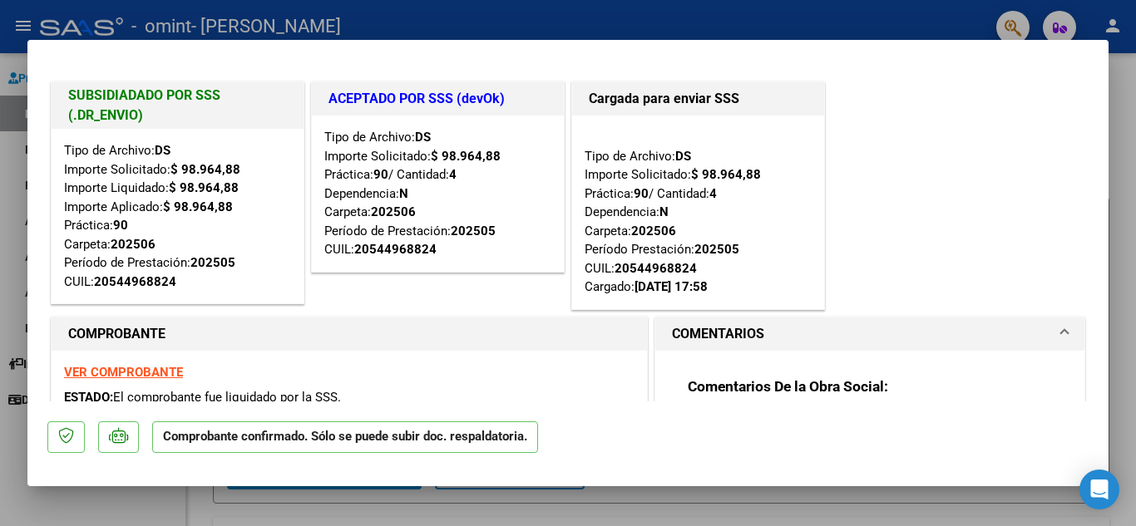
click at [1134, 69] on div at bounding box center [568, 263] width 1136 height 526
type input "$ 0,00"
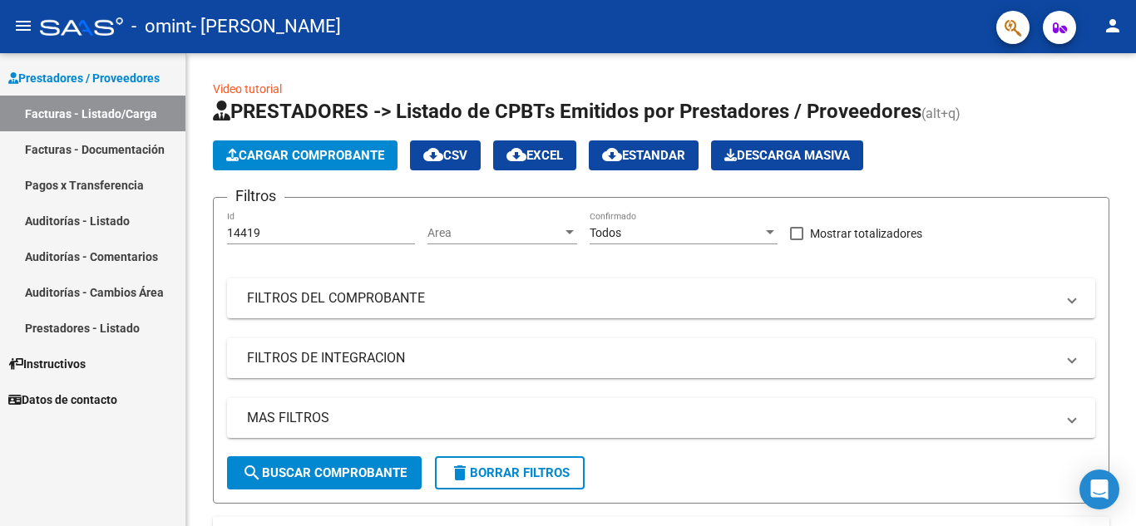
click at [139, 146] on link "Facturas - Documentación" at bounding box center [92, 149] width 185 height 36
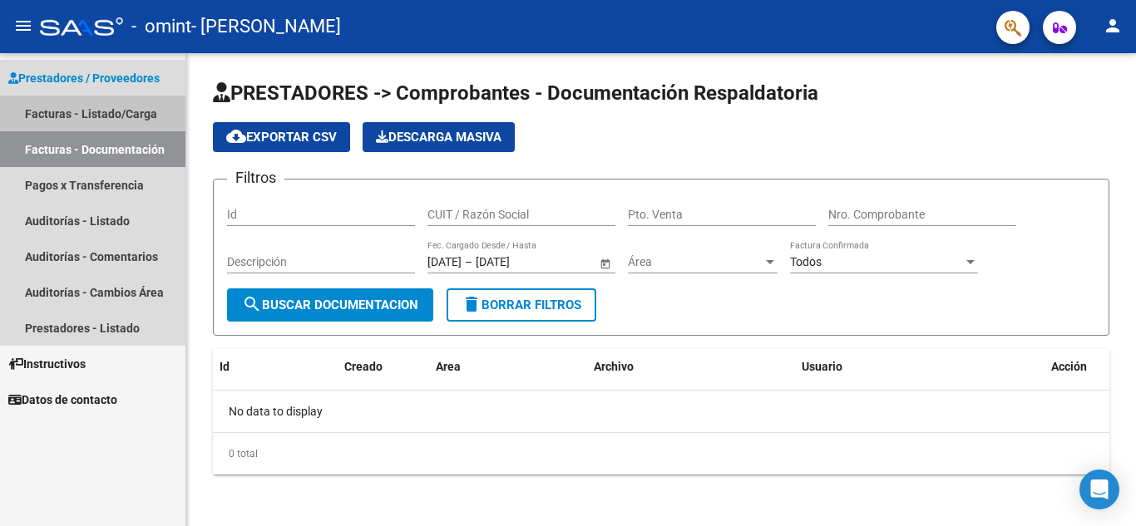
click at [138, 110] on link "Facturas - Listado/Carga" at bounding box center [92, 114] width 185 height 36
